Goal: Information Seeking & Learning: Compare options

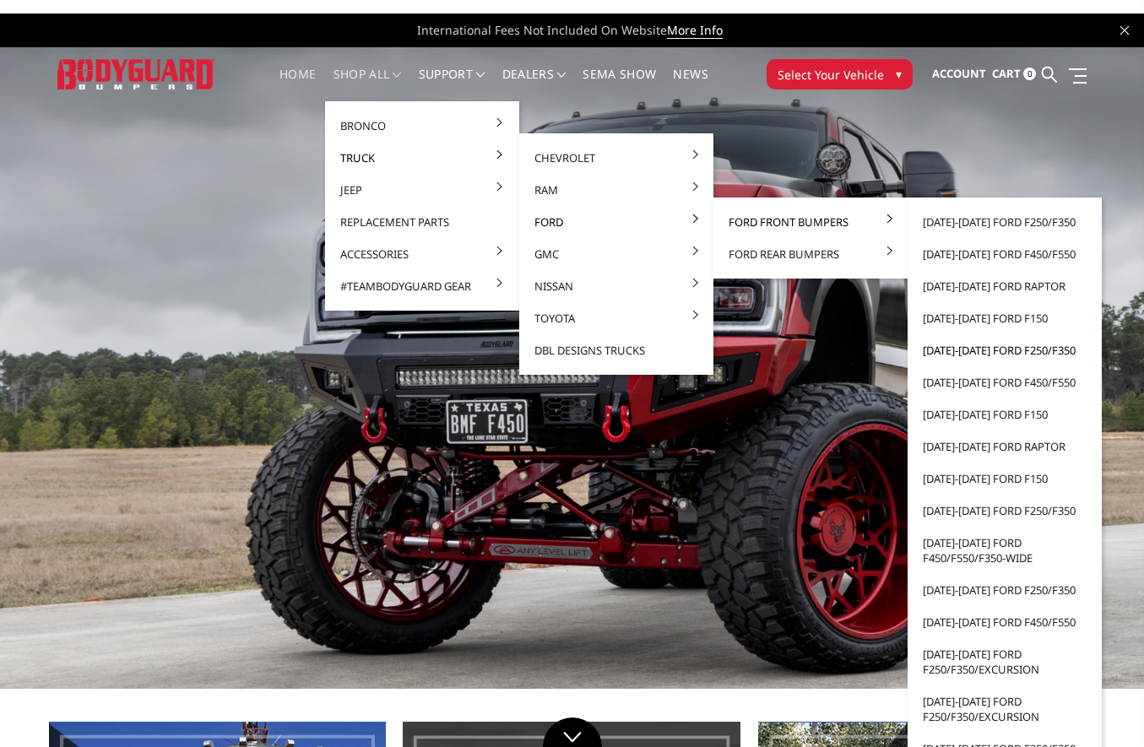
click at [987, 352] on link "[DATE]-[DATE] Ford F250/F350" at bounding box center [1004, 350] width 181 height 32
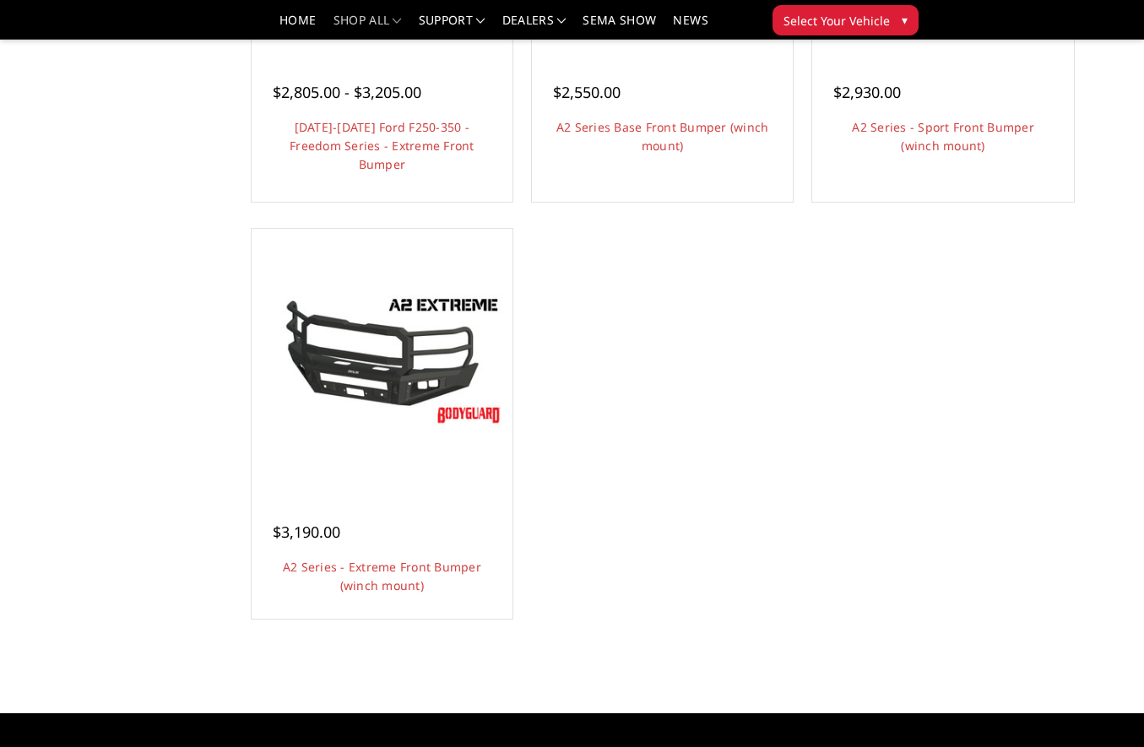
scroll to position [1351, 0]
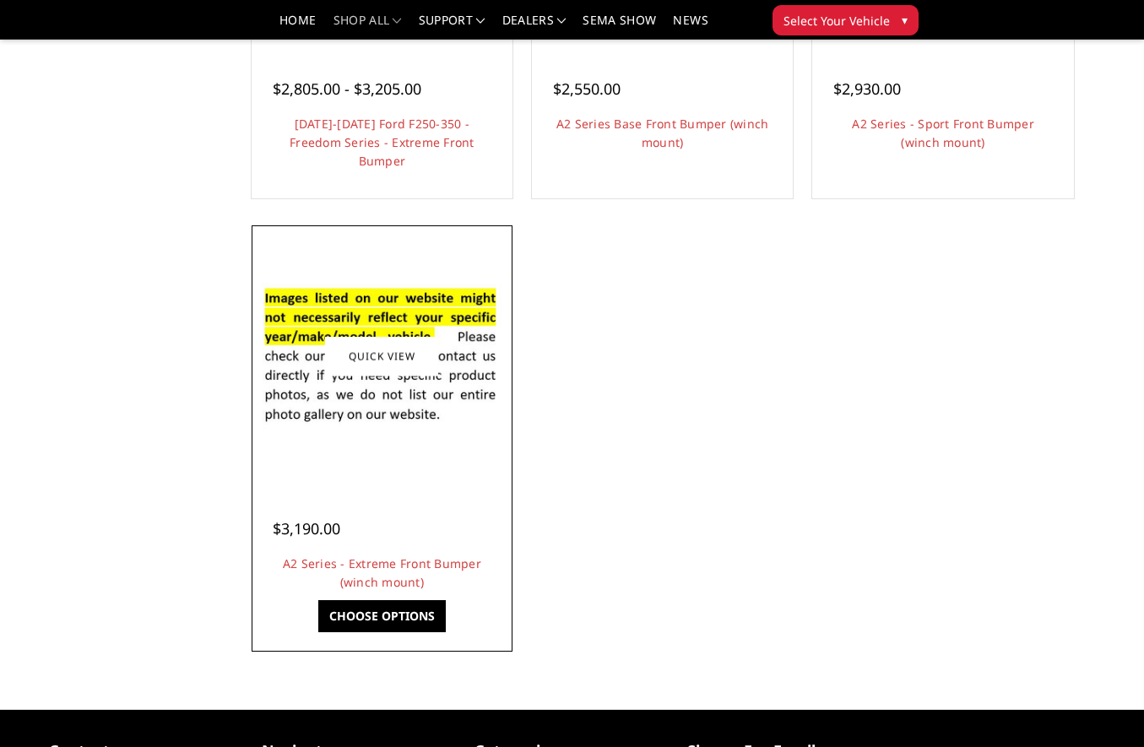
click at [393, 389] on img at bounding box center [382, 356] width 252 height 172
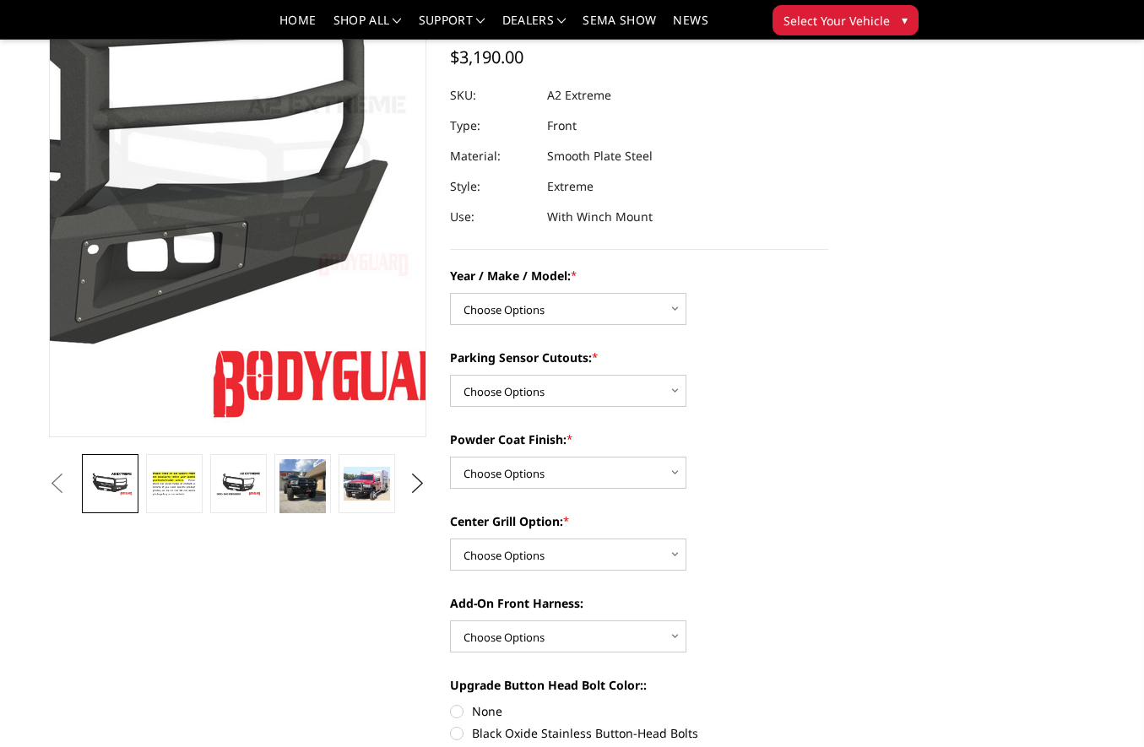
scroll to position [169, 0]
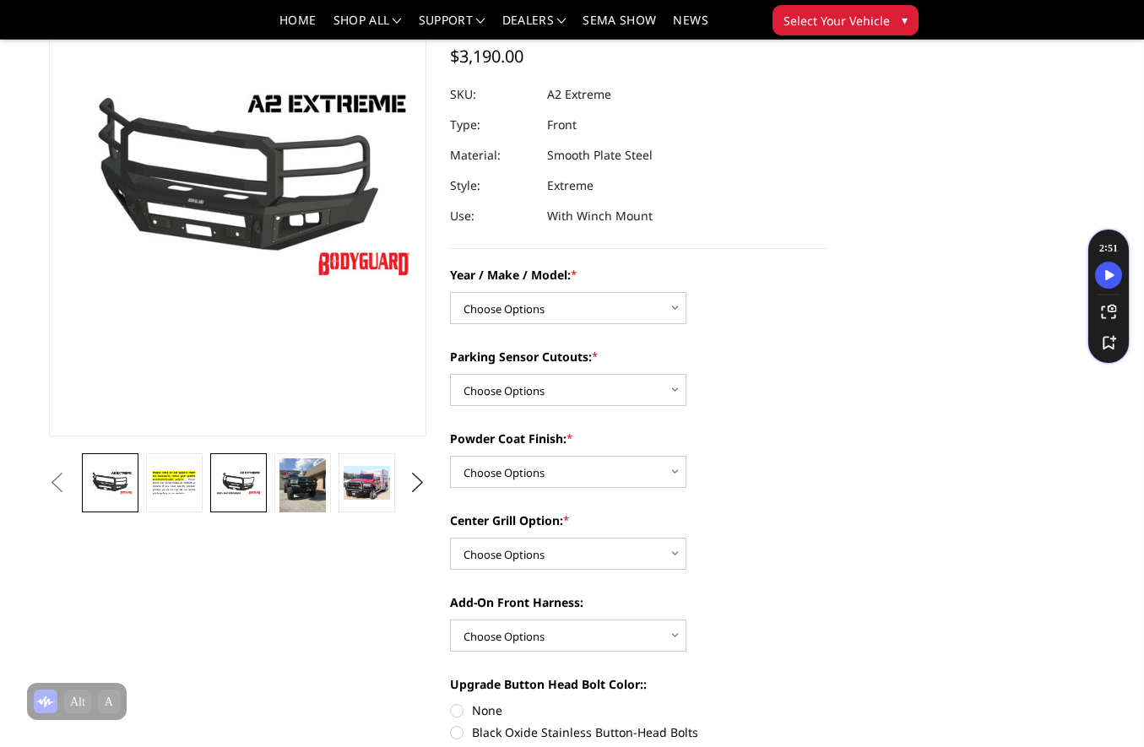
click at [225, 500] on link at bounding box center [238, 482] width 56 height 59
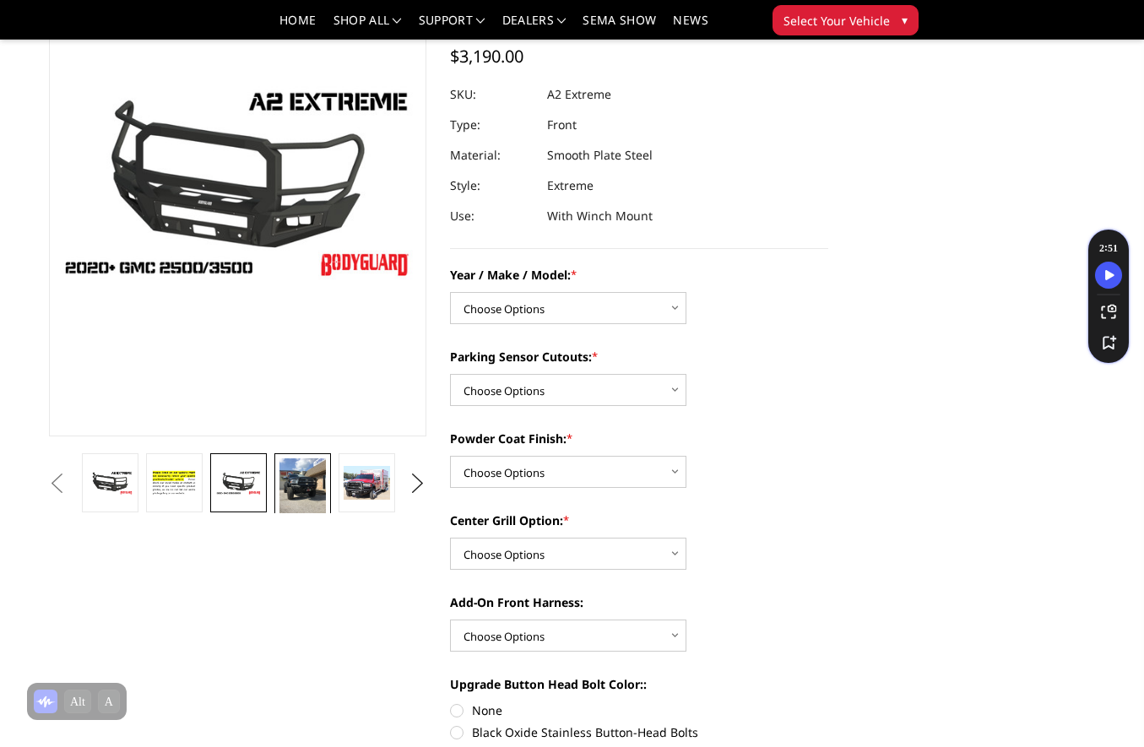
click at [315, 500] on img at bounding box center [302, 489] width 46 height 61
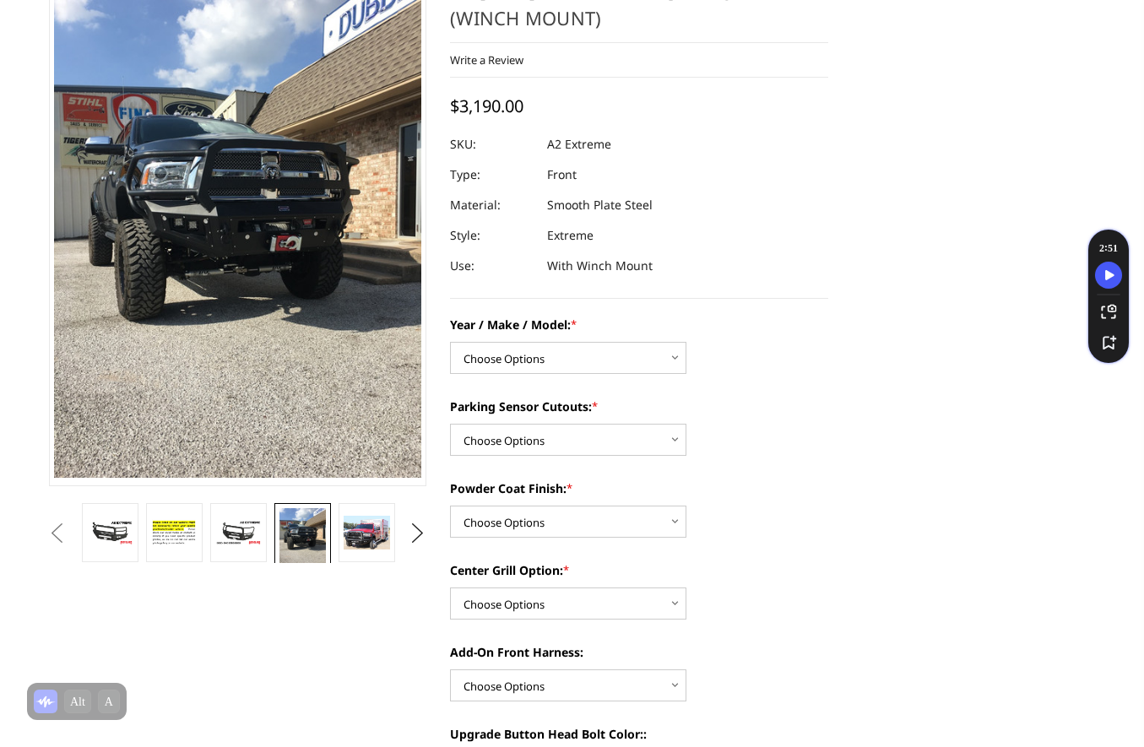
scroll to position [27, 0]
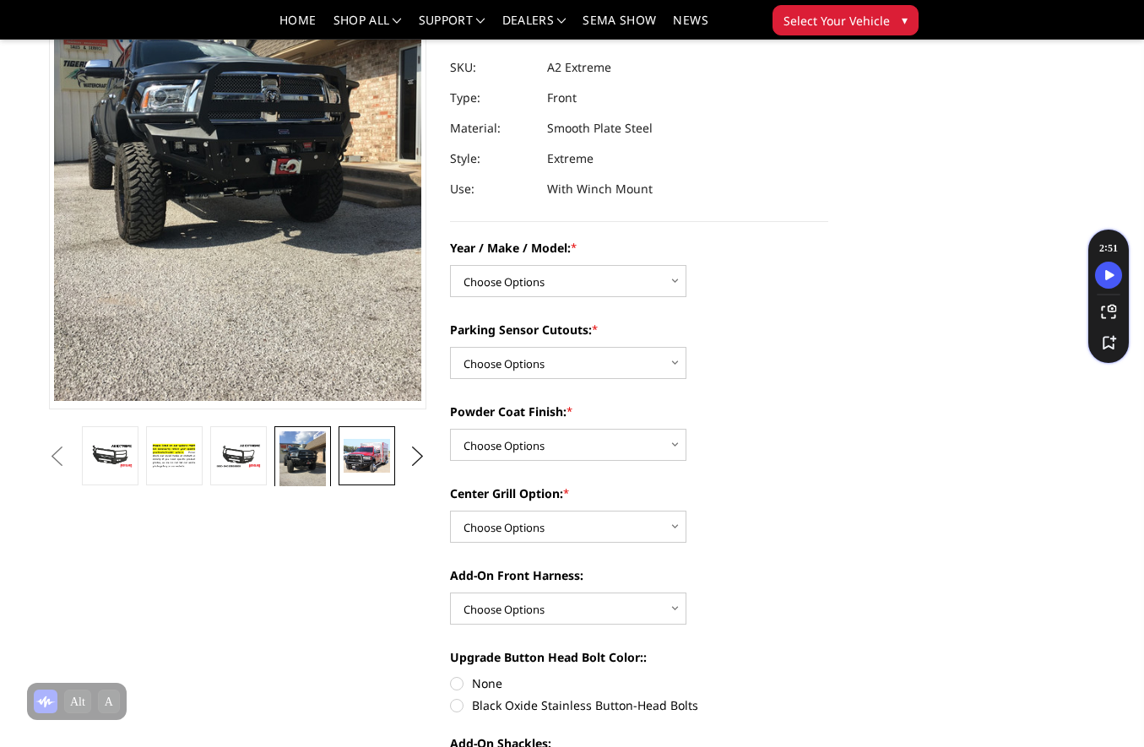
click at [366, 457] on img at bounding box center [367, 456] width 46 height 34
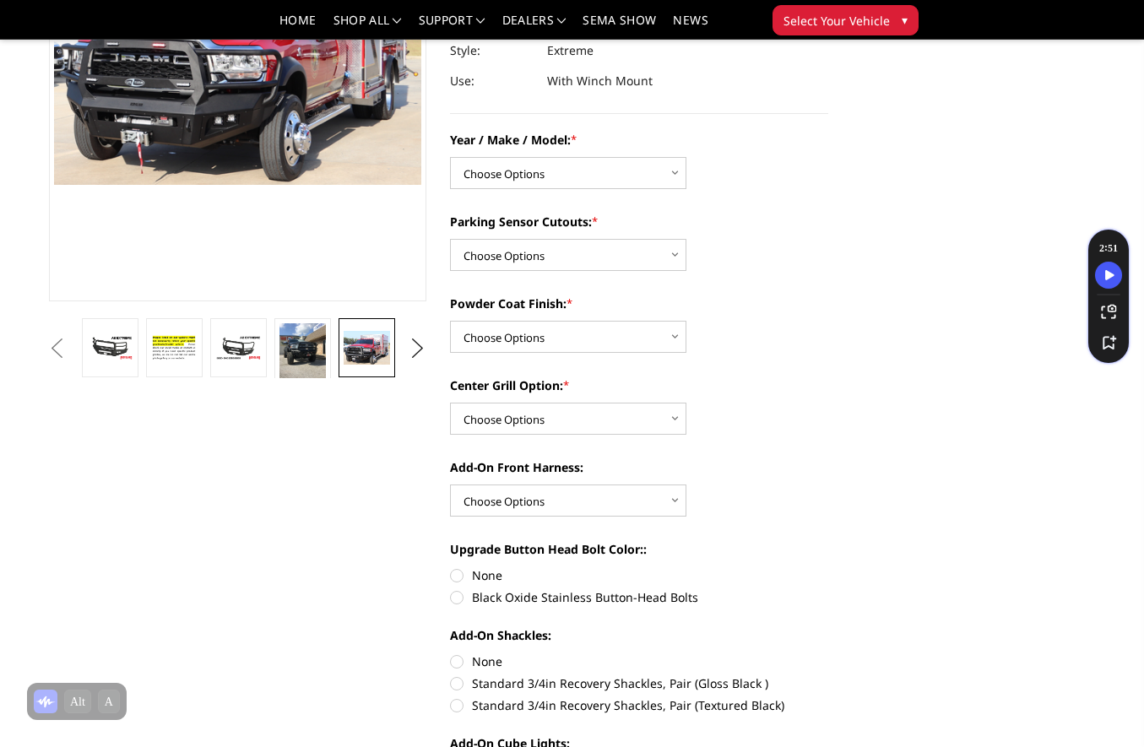
scroll to position [220, 0]
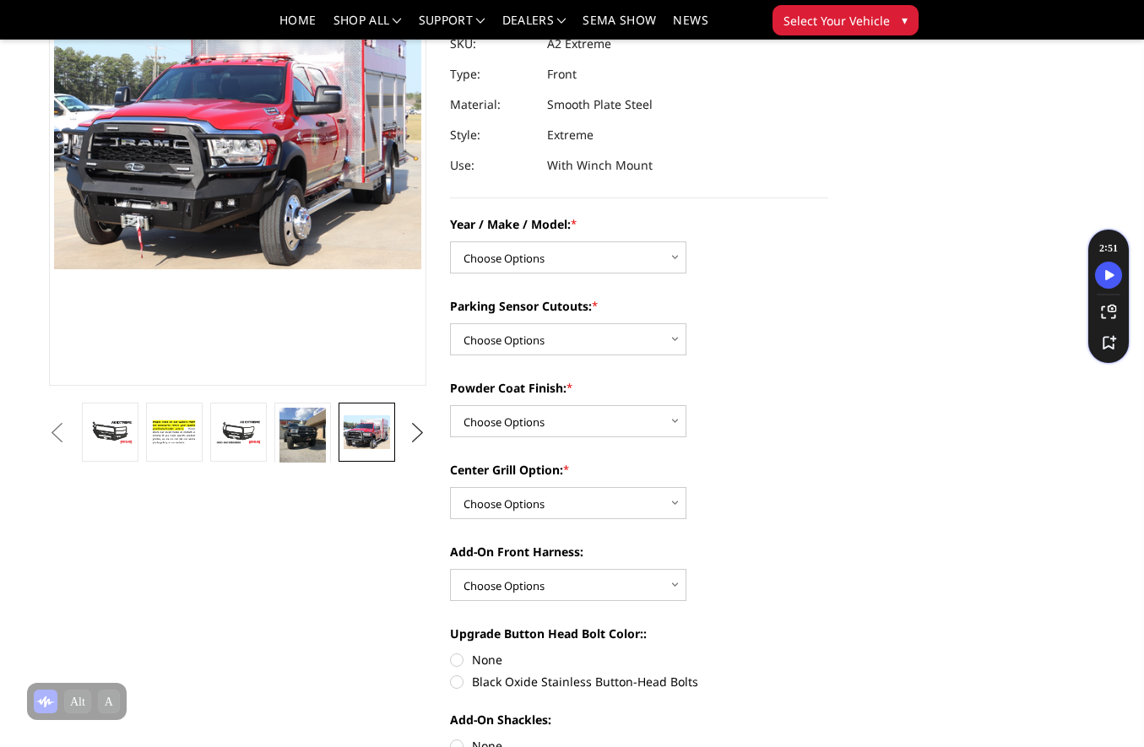
click at [421, 437] on button "Next" at bounding box center [417, 433] width 25 height 25
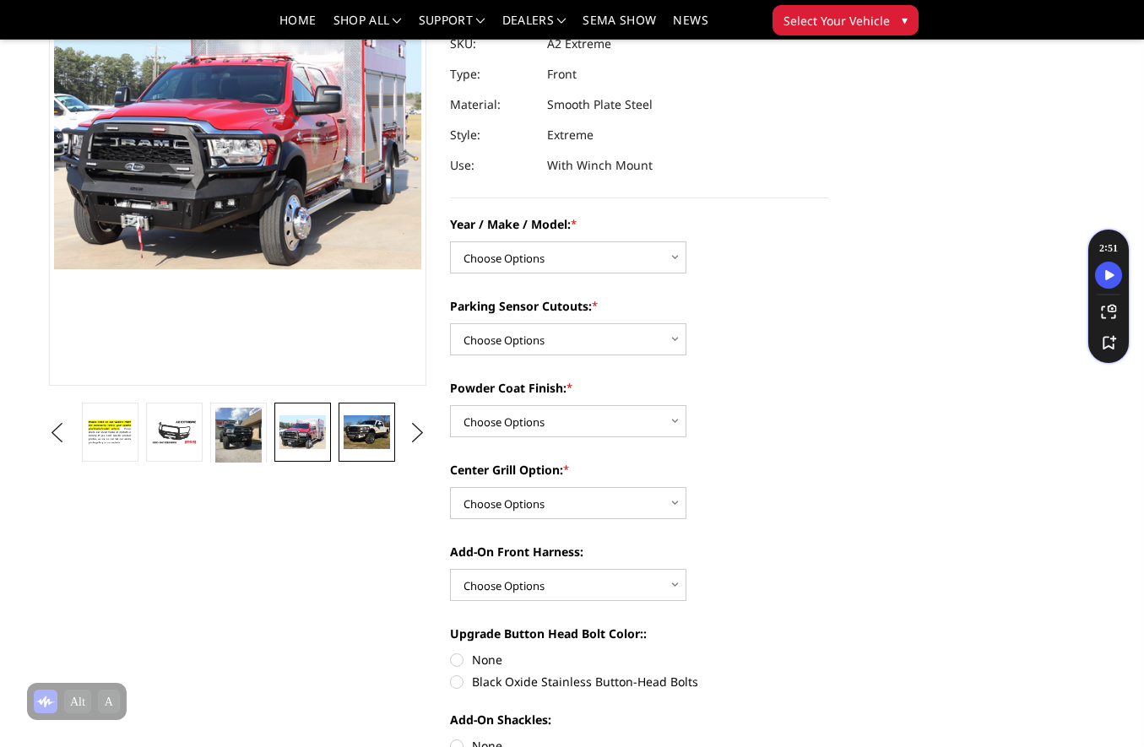
click at [380, 431] on img at bounding box center [367, 432] width 46 height 35
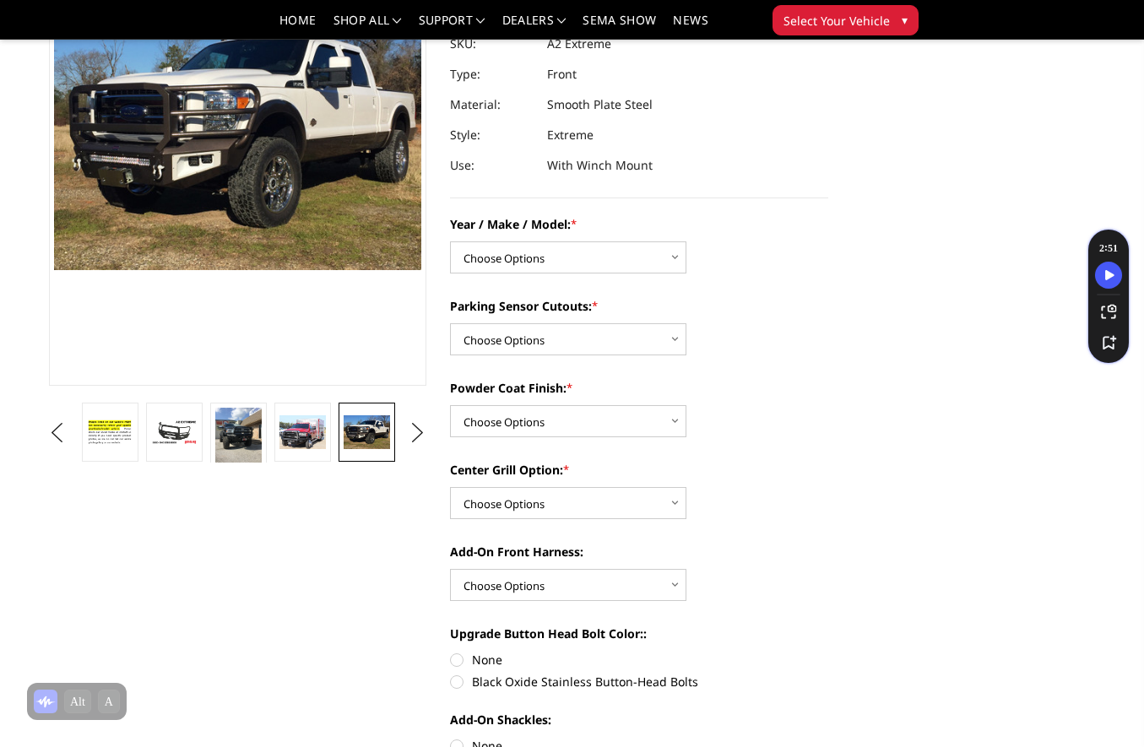
scroll to position [219, 0]
click at [412, 440] on button "Next" at bounding box center [417, 433] width 25 height 25
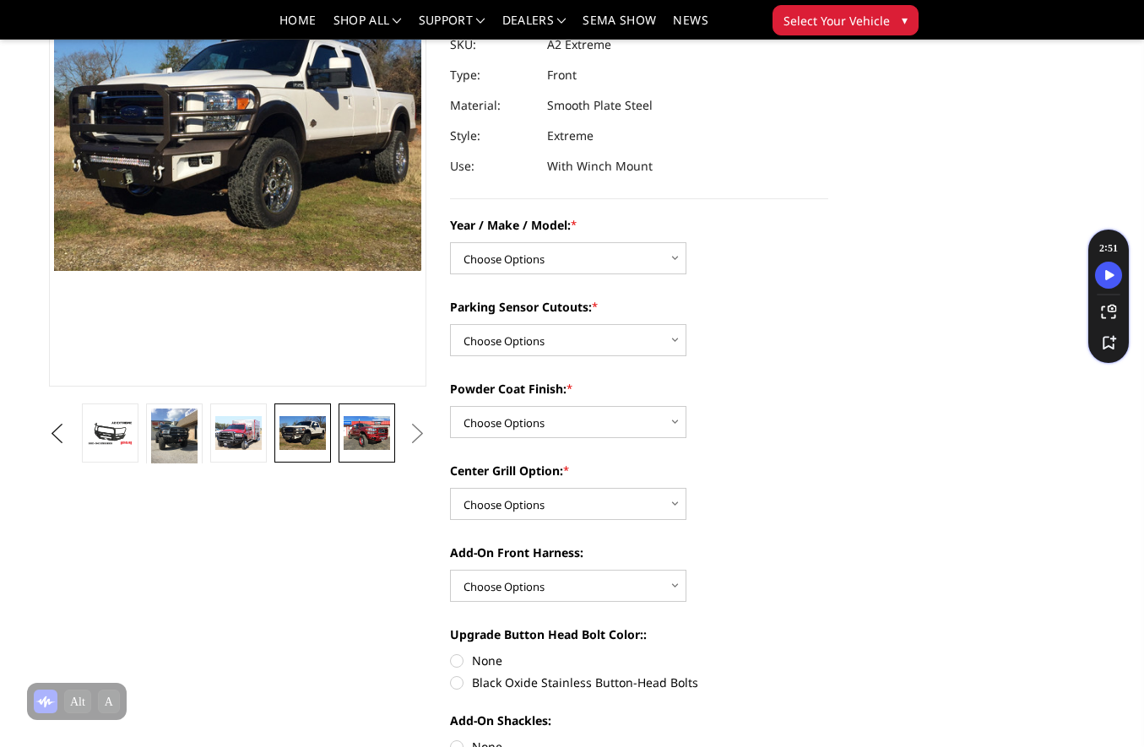
click at [372, 438] on img at bounding box center [367, 433] width 46 height 35
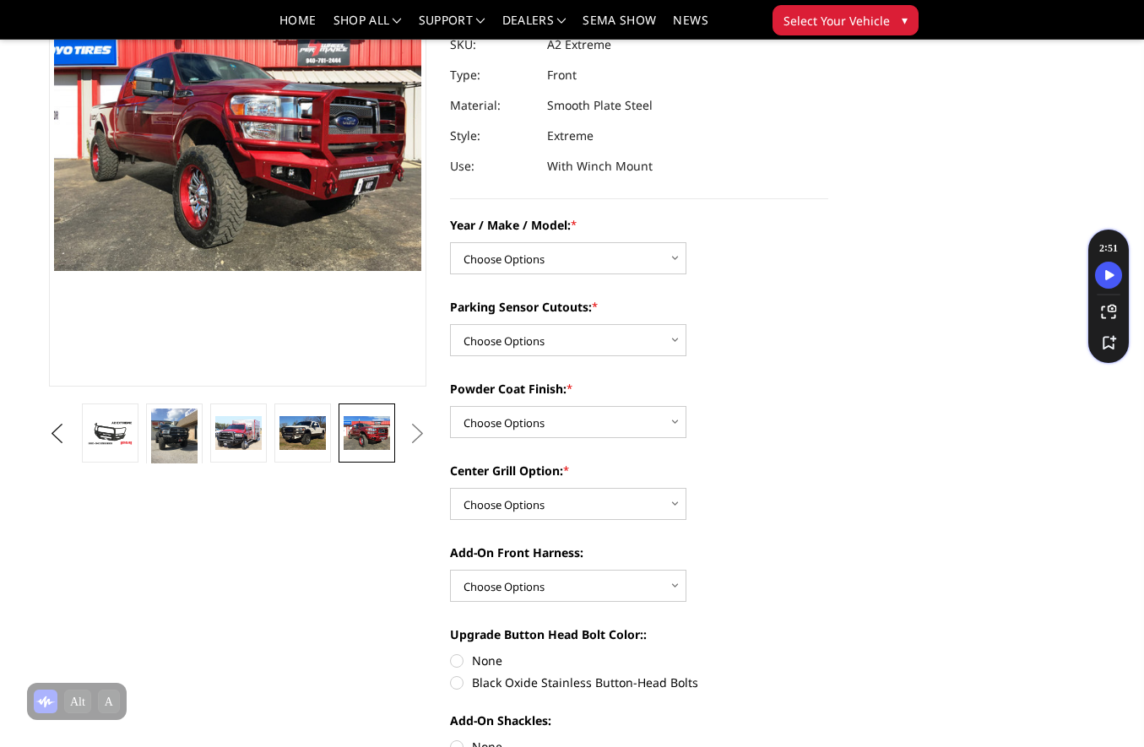
click at [414, 439] on button "Next" at bounding box center [417, 433] width 25 height 25
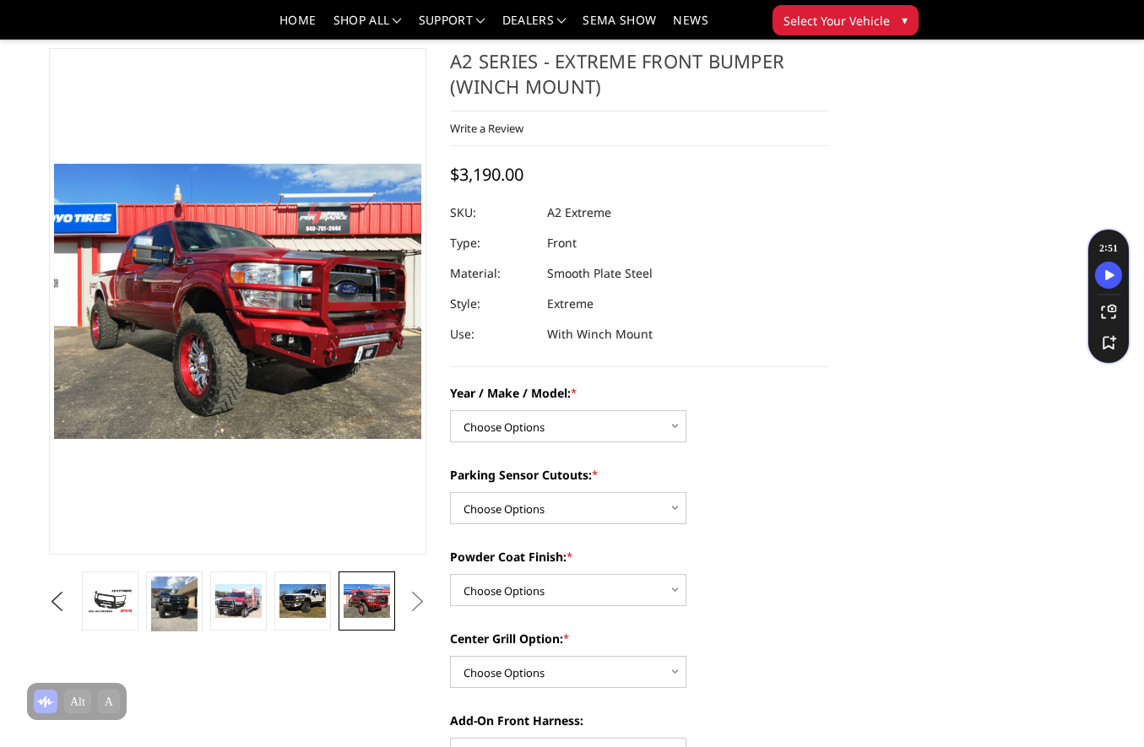
scroll to position [0, 0]
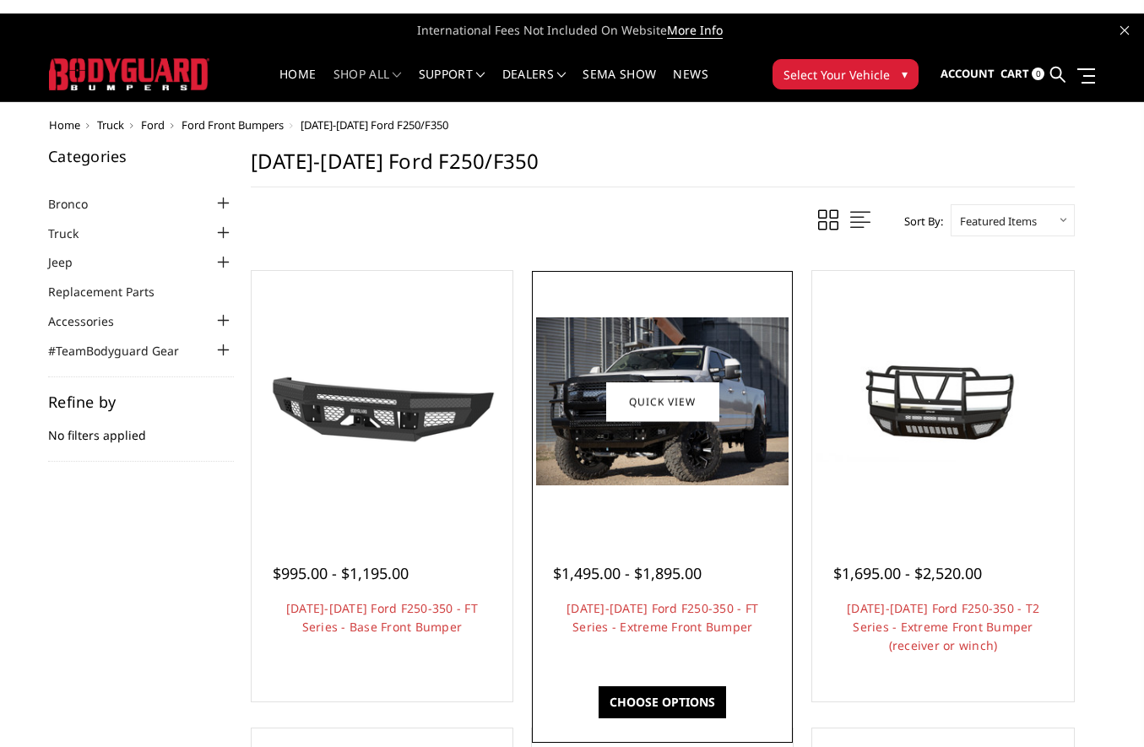
click at [679, 470] on img at bounding box center [662, 401] width 252 height 168
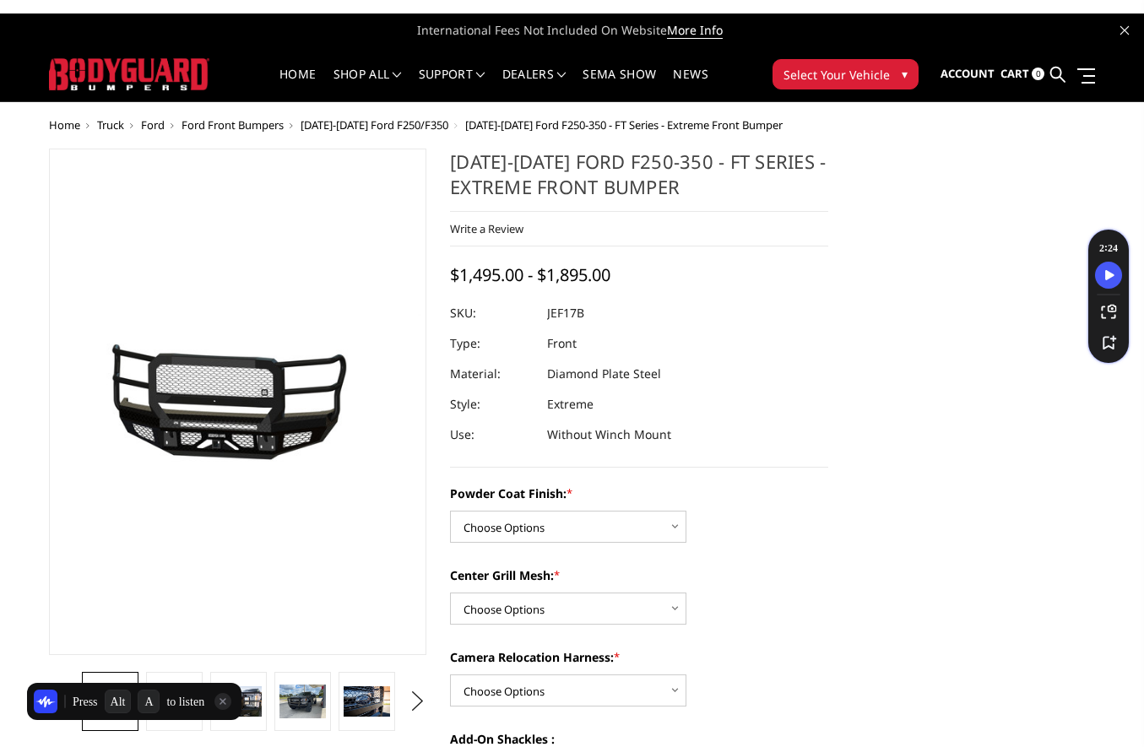
click at [231, 705] on icon at bounding box center [222, 701] width 17 height 17
click at [172, 705] on img at bounding box center [174, 701] width 46 height 30
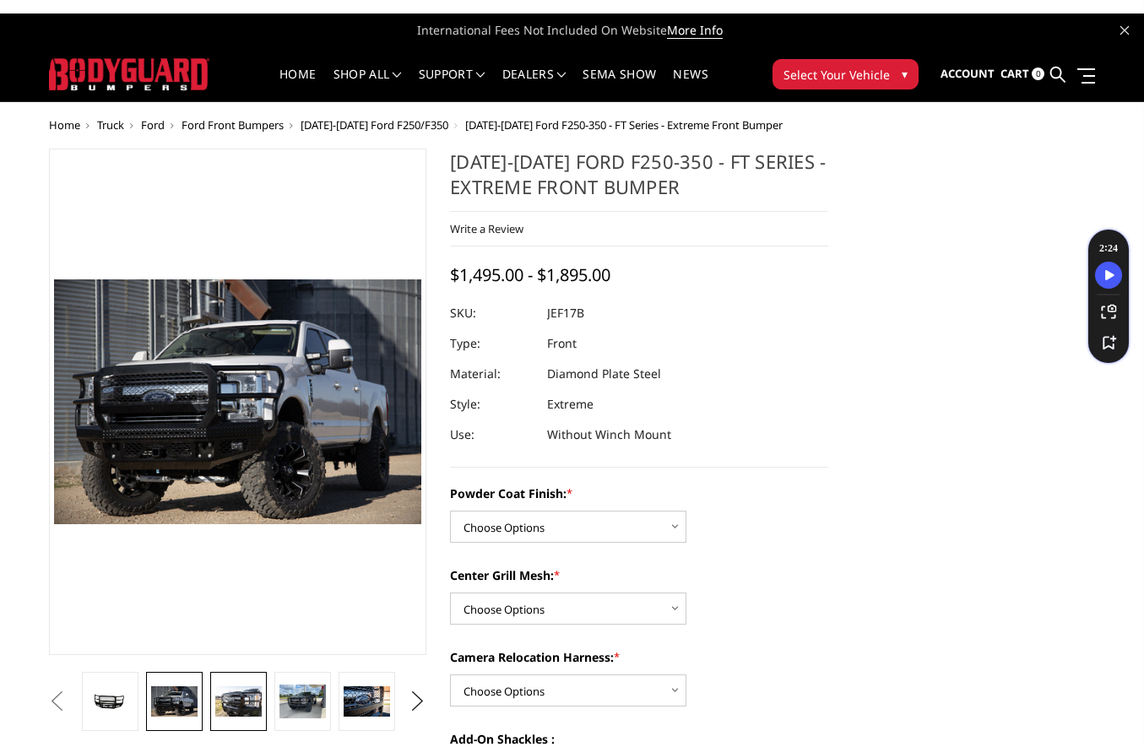
click at [241, 707] on img at bounding box center [238, 701] width 46 height 30
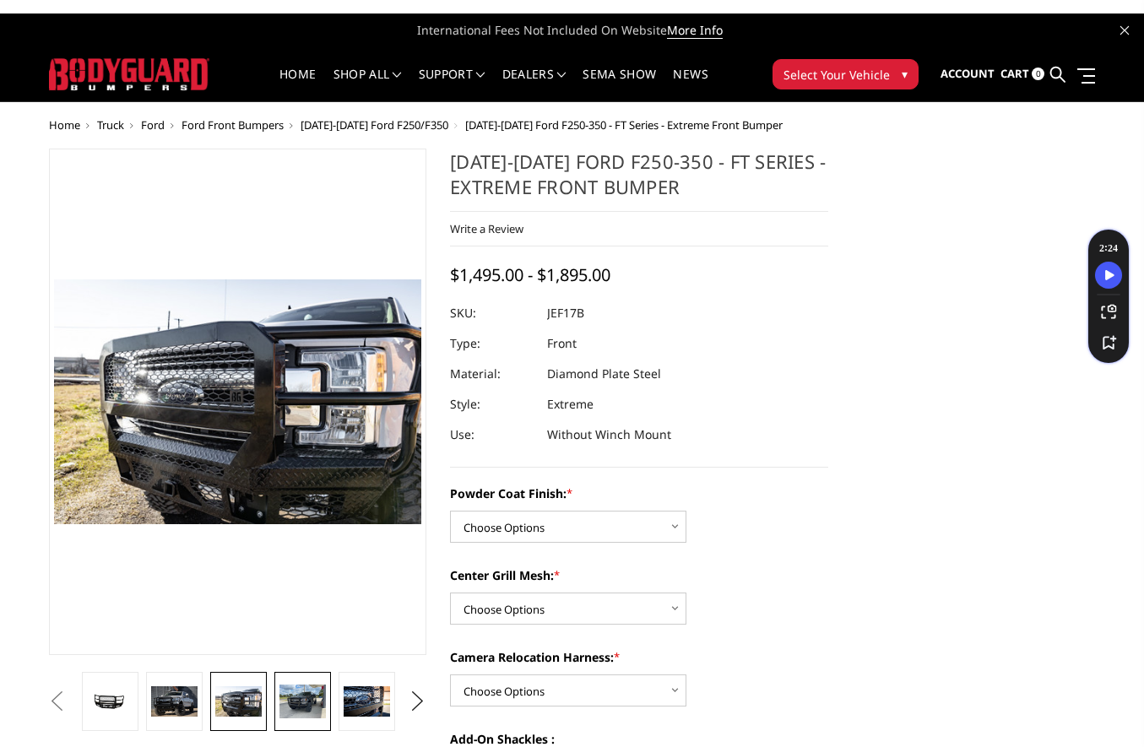
click at [311, 708] on img at bounding box center [302, 702] width 46 height 35
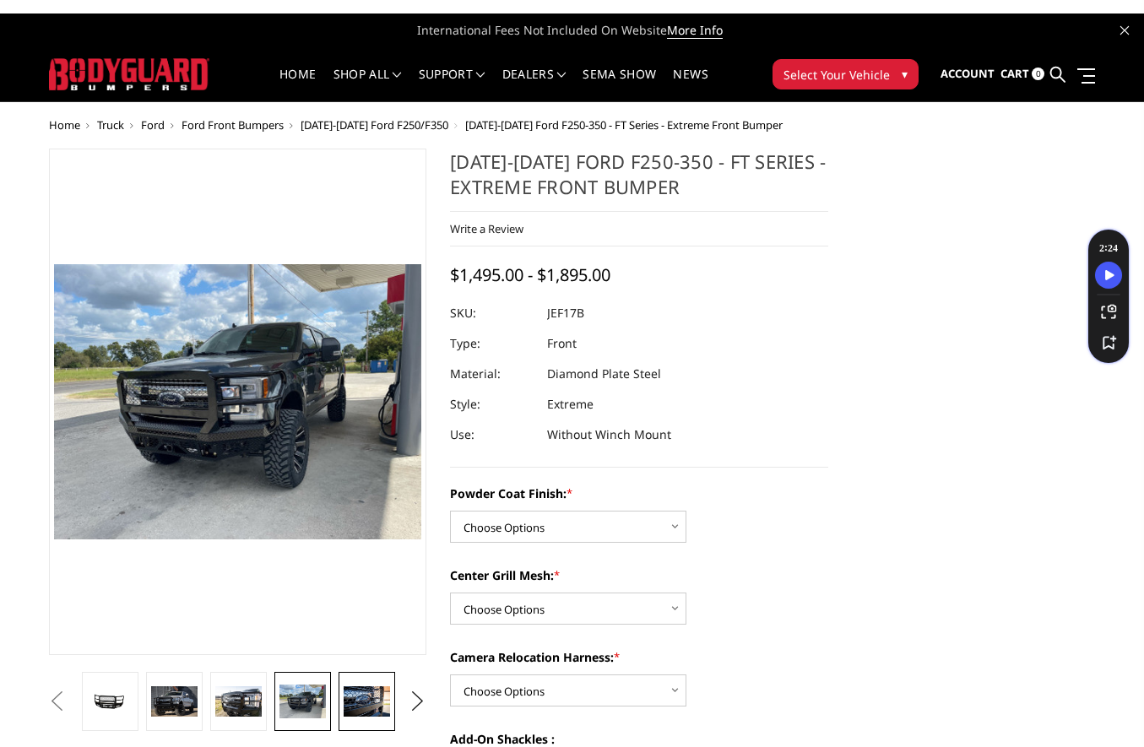
click at [352, 705] on img at bounding box center [367, 701] width 46 height 30
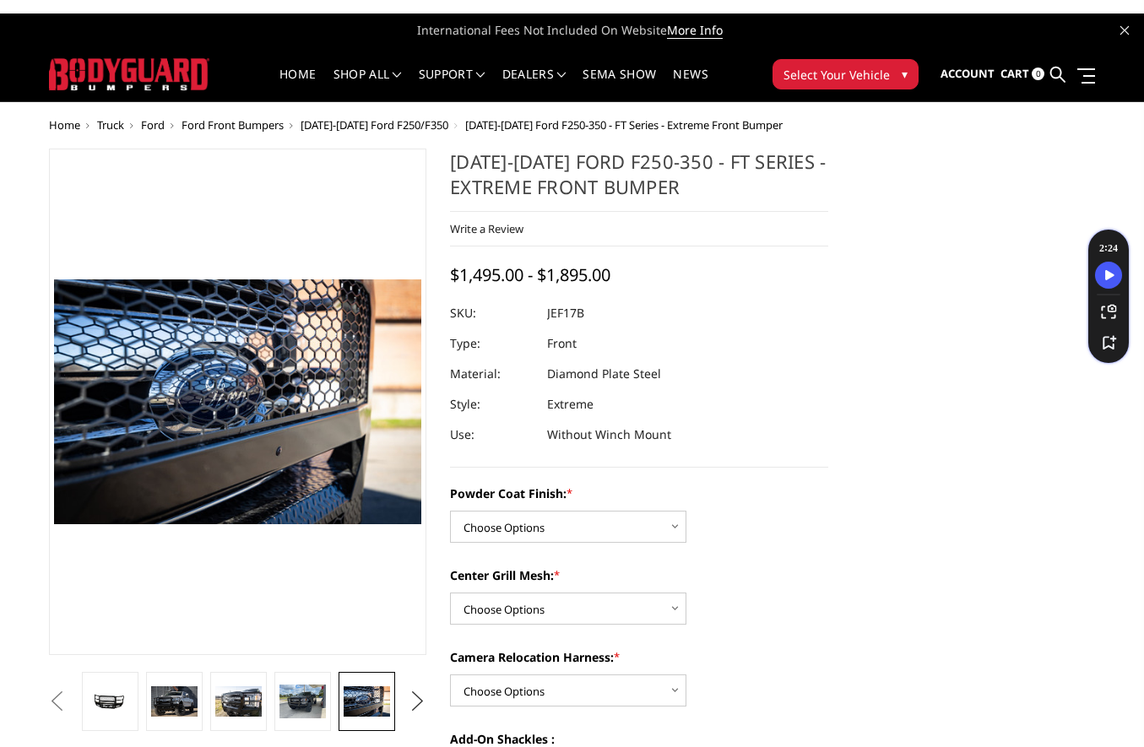
click at [418, 706] on button "Next" at bounding box center [417, 701] width 25 height 25
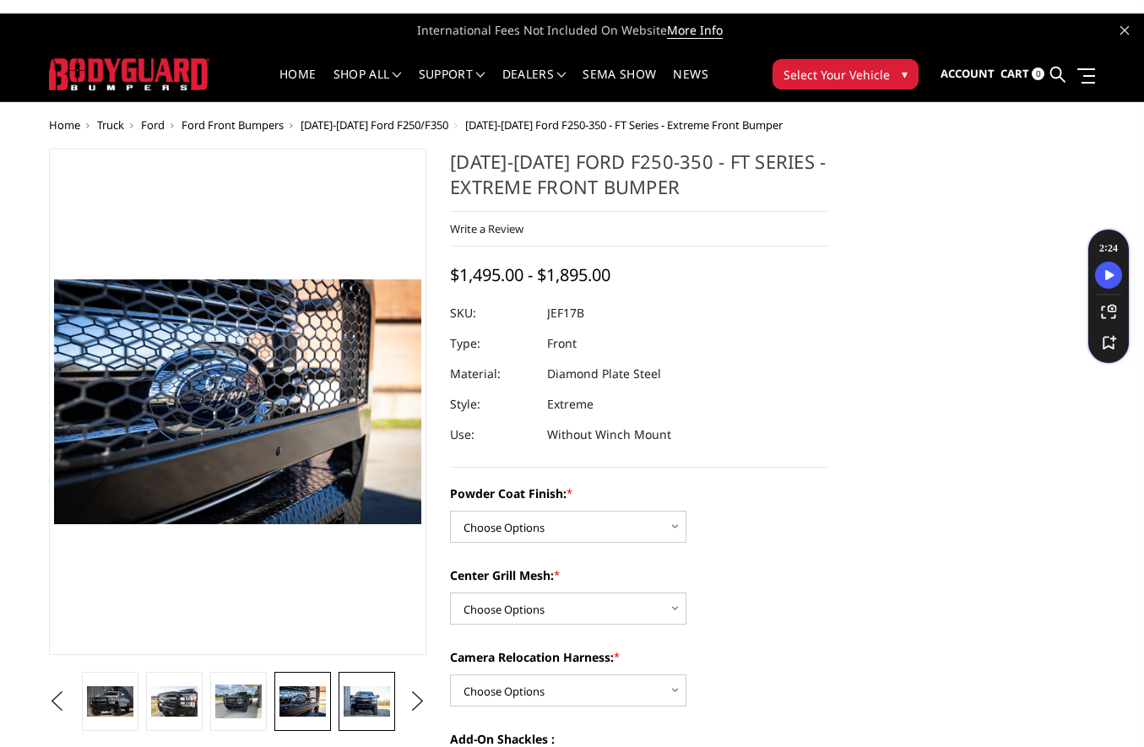
click at [365, 704] on img at bounding box center [367, 701] width 46 height 30
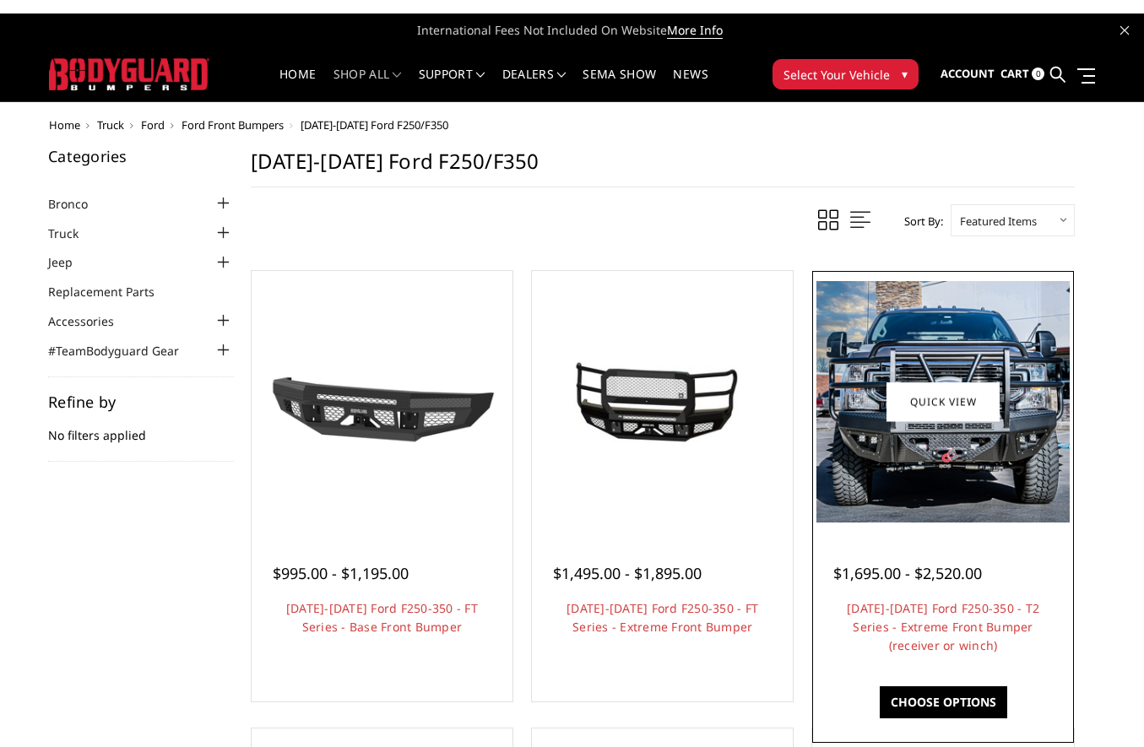
click at [1019, 434] on img at bounding box center [943, 401] width 252 height 241
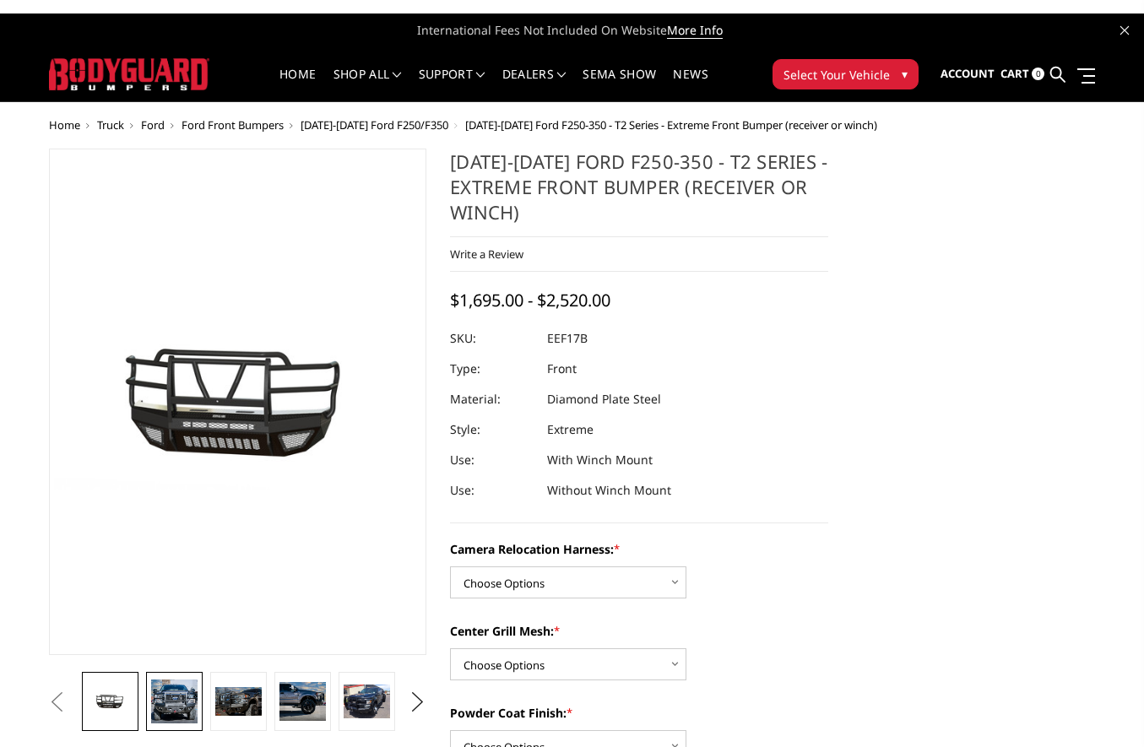
click at [176, 700] on img at bounding box center [174, 702] width 46 height 44
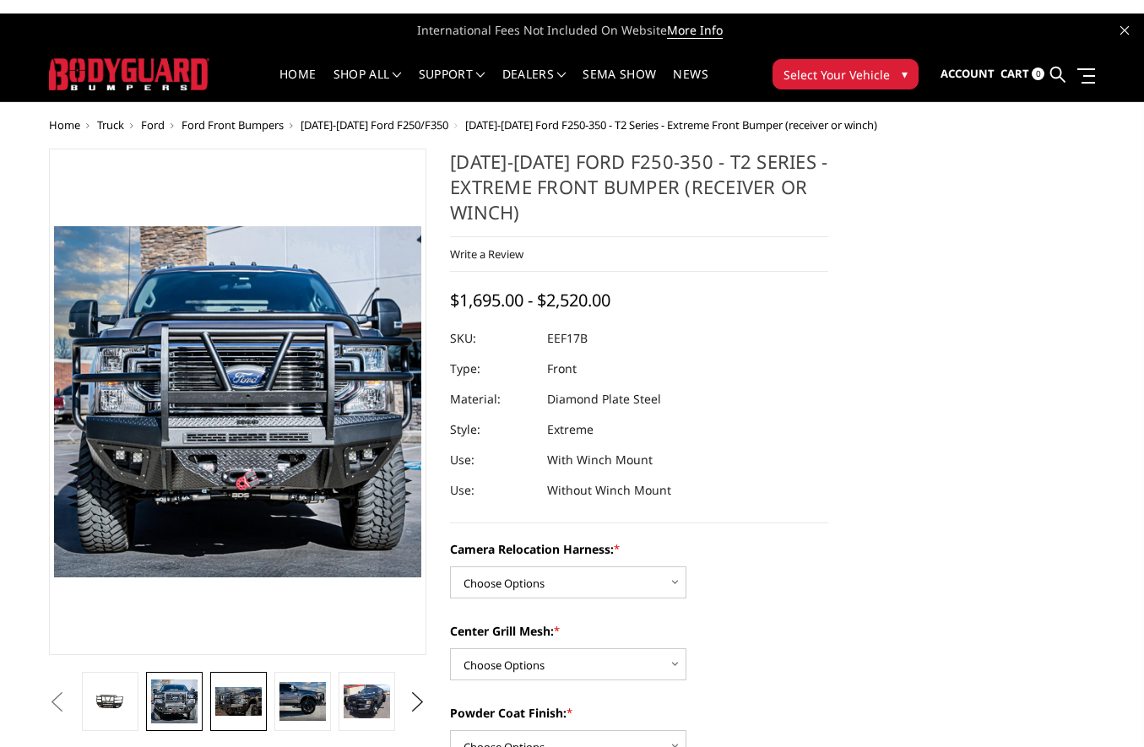
click at [258, 700] on img at bounding box center [238, 702] width 46 height 30
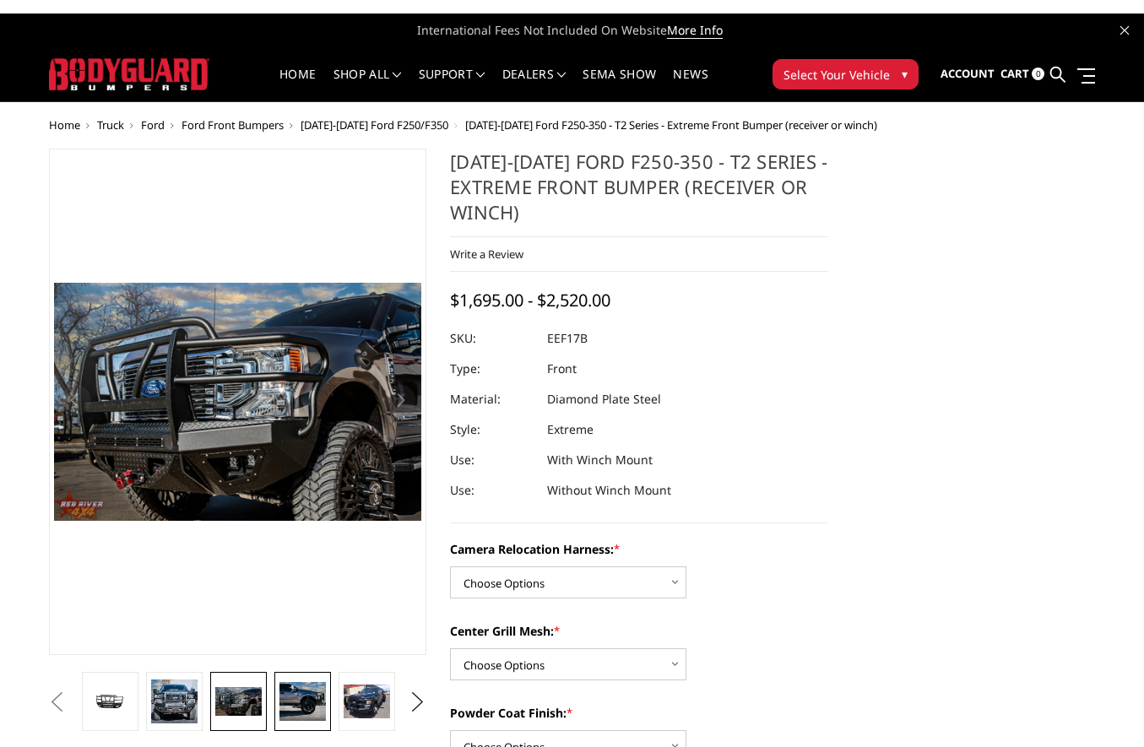
click at [292, 698] on img at bounding box center [302, 701] width 46 height 39
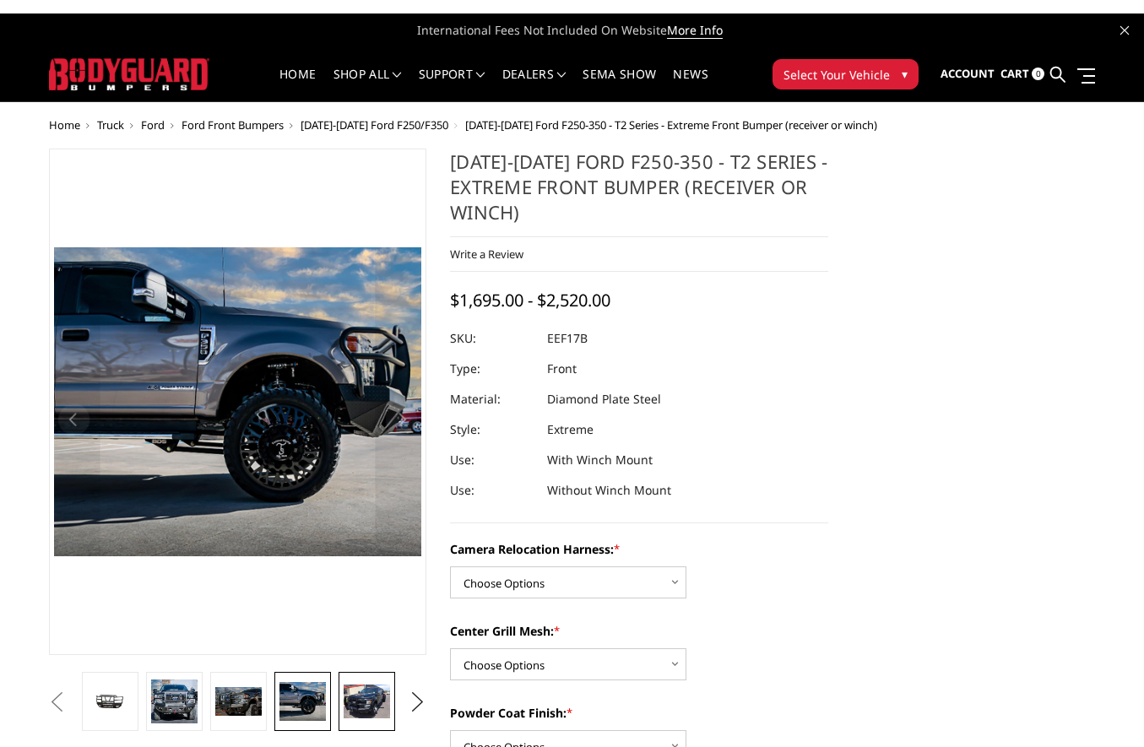
click at [378, 697] on img at bounding box center [367, 702] width 46 height 35
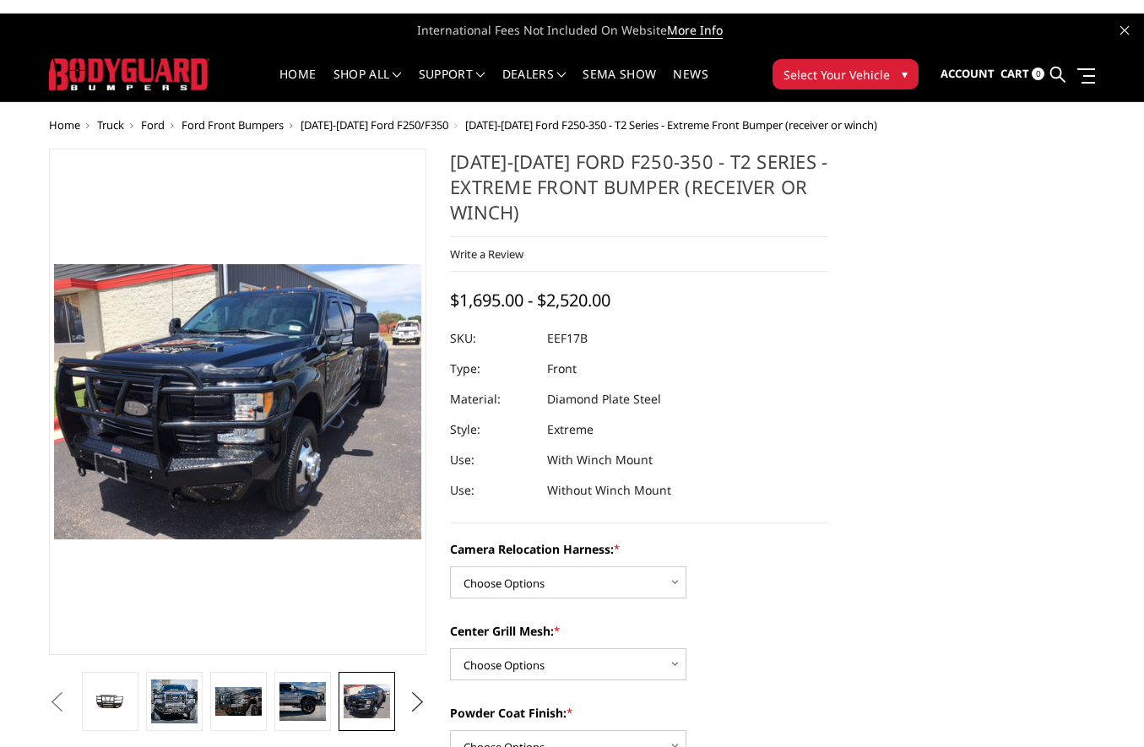
click at [414, 701] on button "Next" at bounding box center [417, 702] width 25 height 25
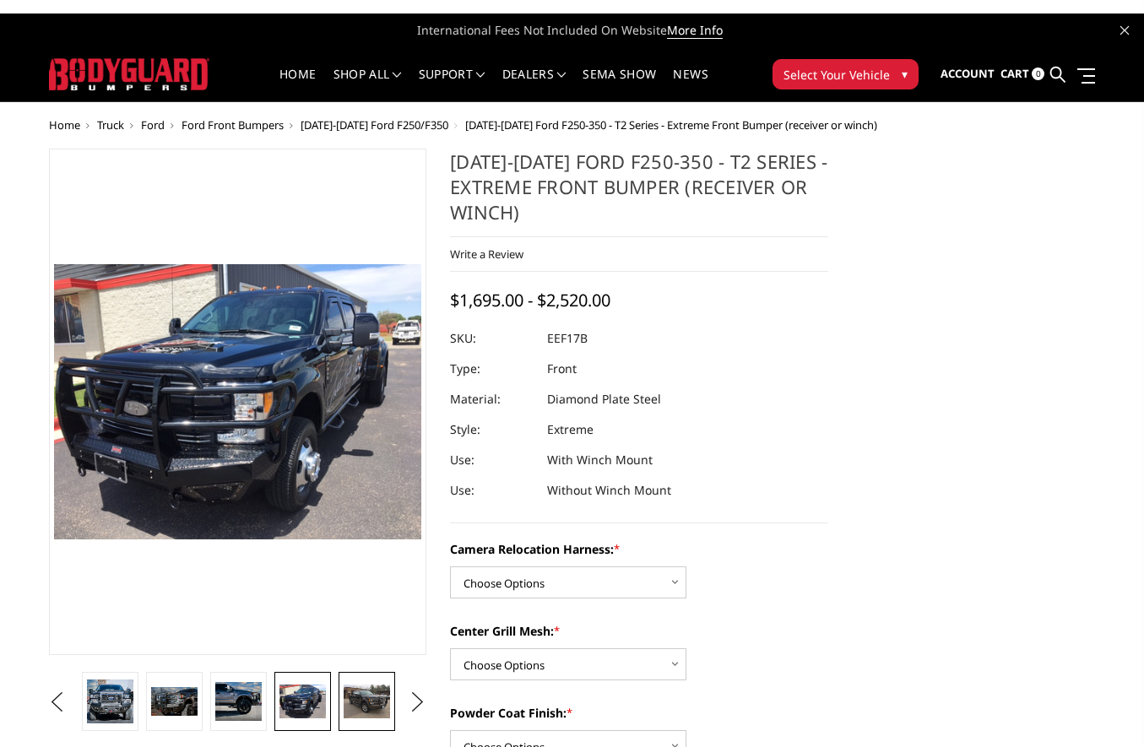
click at [354, 705] on img at bounding box center [367, 702] width 46 height 35
